Goal: Task Accomplishment & Management: Use online tool/utility

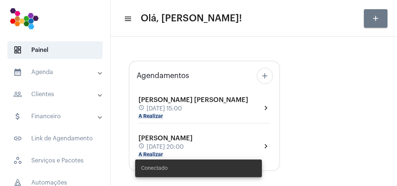
type input "[URL][DOMAIN_NAME]"
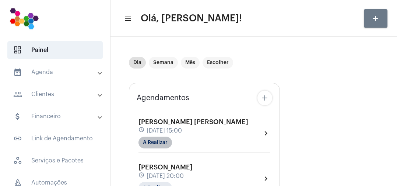
click at [161, 143] on mat-chip "A Realizar" at bounding box center [156, 143] width 34 height 12
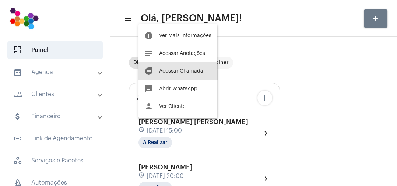
click at [195, 72] on span "Acessar Chamada" at bounding box center [181, 71] width 44 height 5
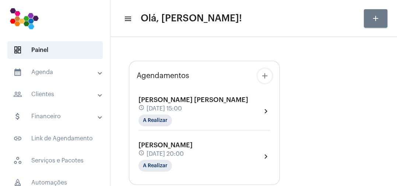
type input "[URL][DOMAIN_NAME]"
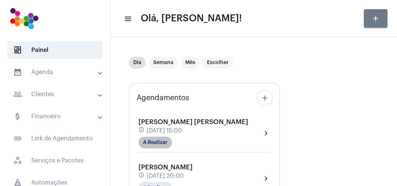
click at [153, 146] on mat-chip "A Realizar" at bounding box center [156, 143] width 34 height 12
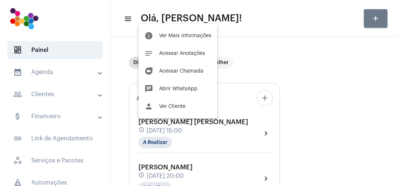
click at [198, 72] on span "Acessar Chamada" at bounding box center [181, 71] width 44 height 5
